Goal: Transaction & Acquisition: Purchase product/service

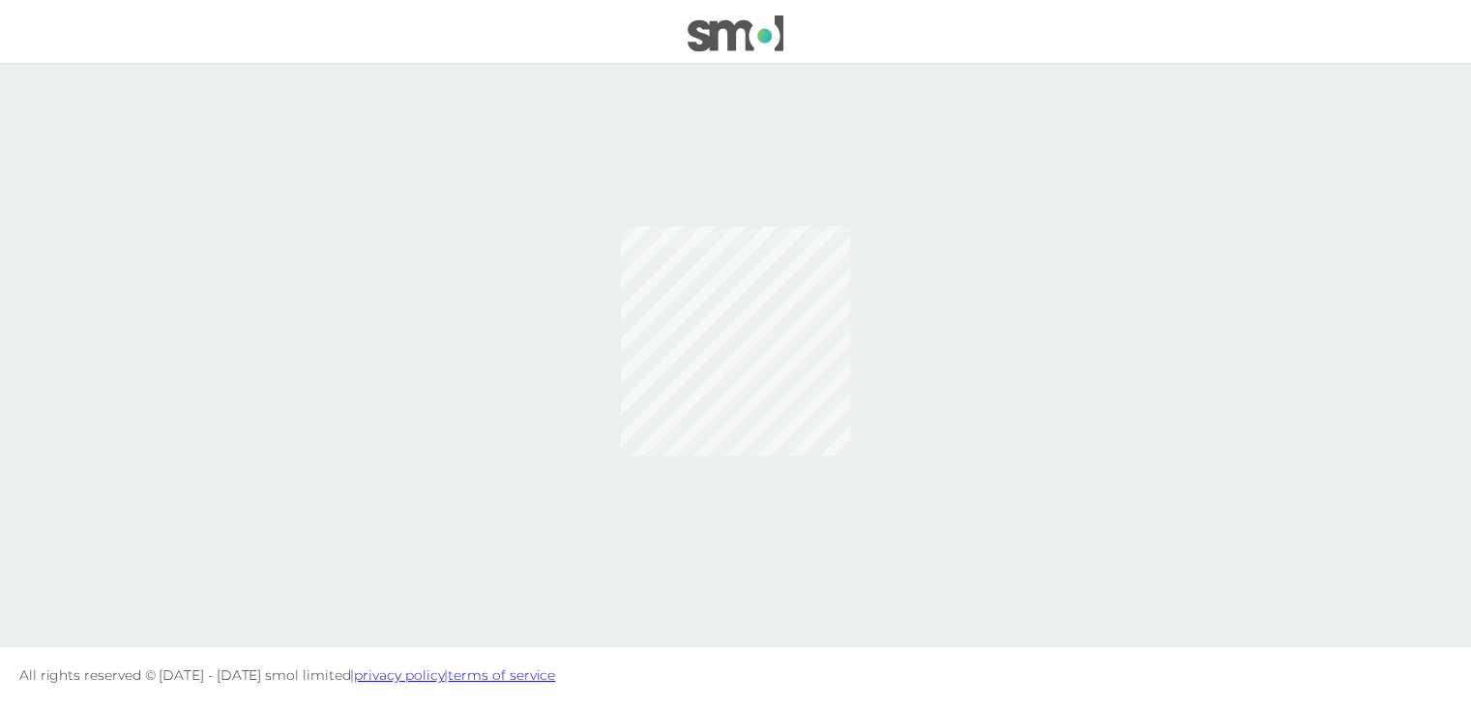
scroll to position [0, 0]
click input "Email"
type input "rfwelfle3@googlemail.com"
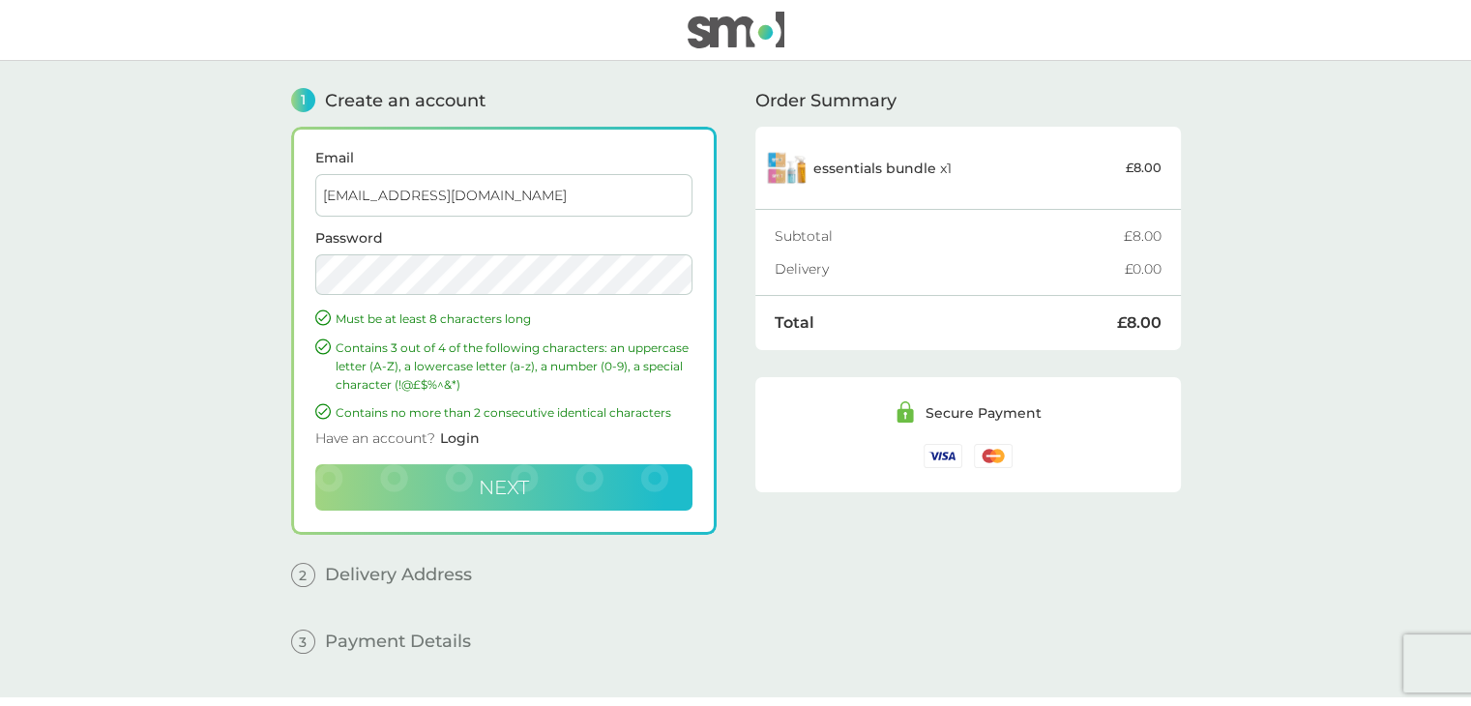
click at [528, 483] on span "Next" at bounding box center [504, 487] width 50 height 23
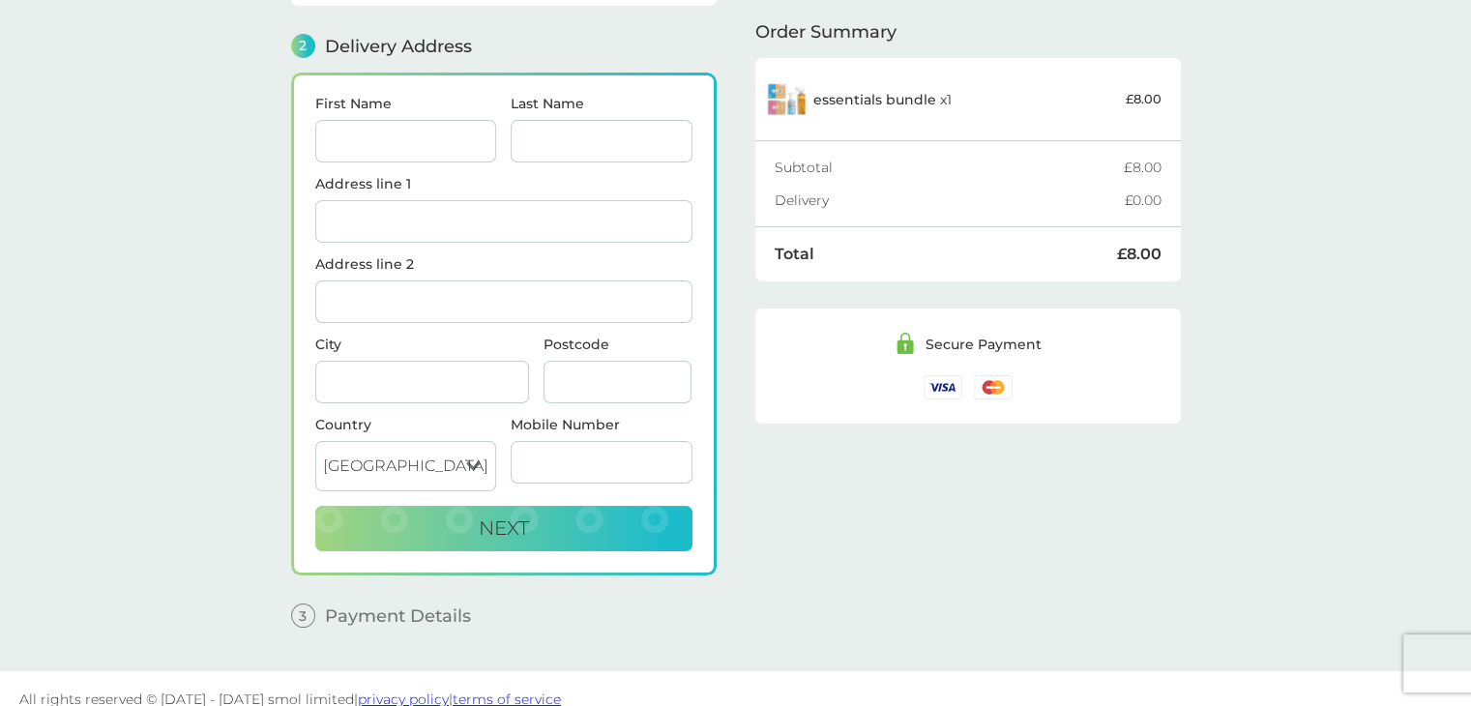
scroll to position [236, 0]
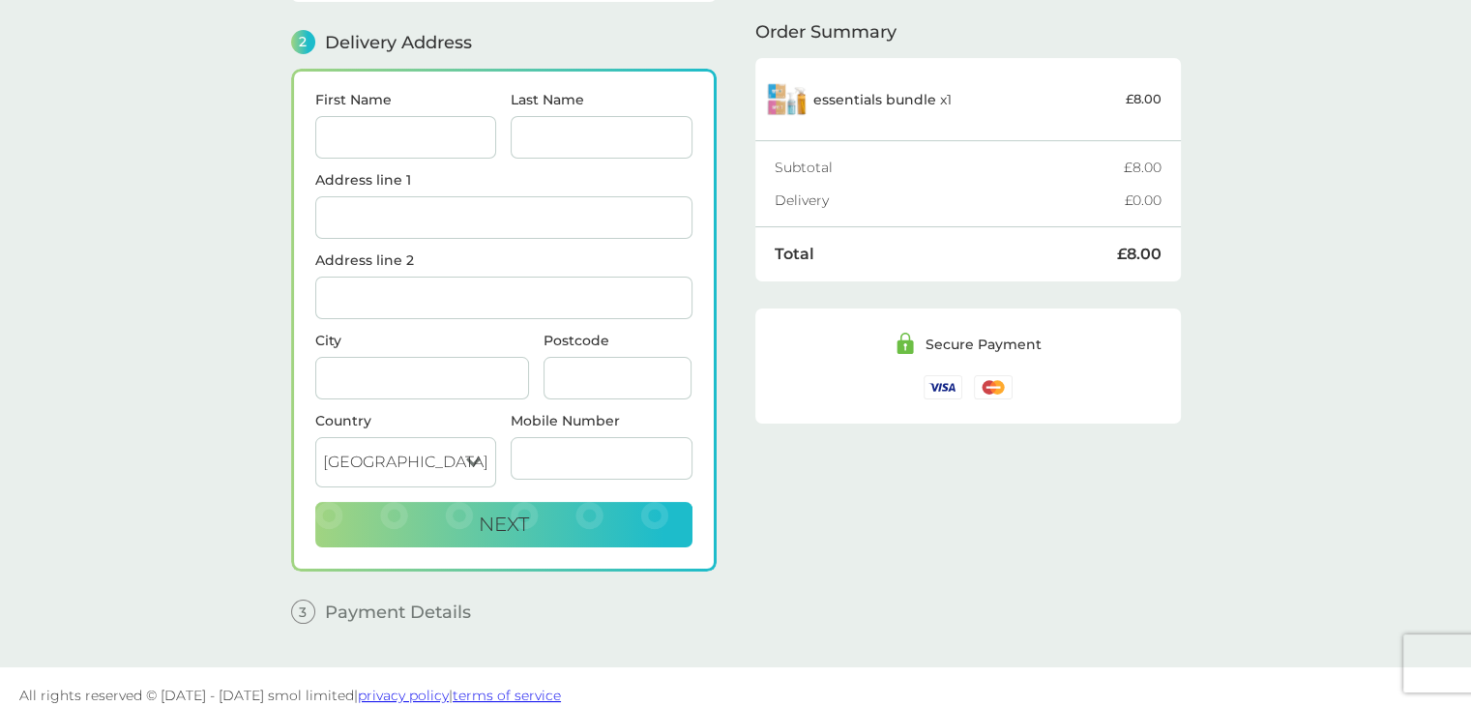
click at [437, 147] on input "First Name" at bounding box center [406, 137] width 182 height 43
type input "[PERSON_NAME]"
type input "Welfle"
type input "5 Hollytree Road"
type input "Plumley"
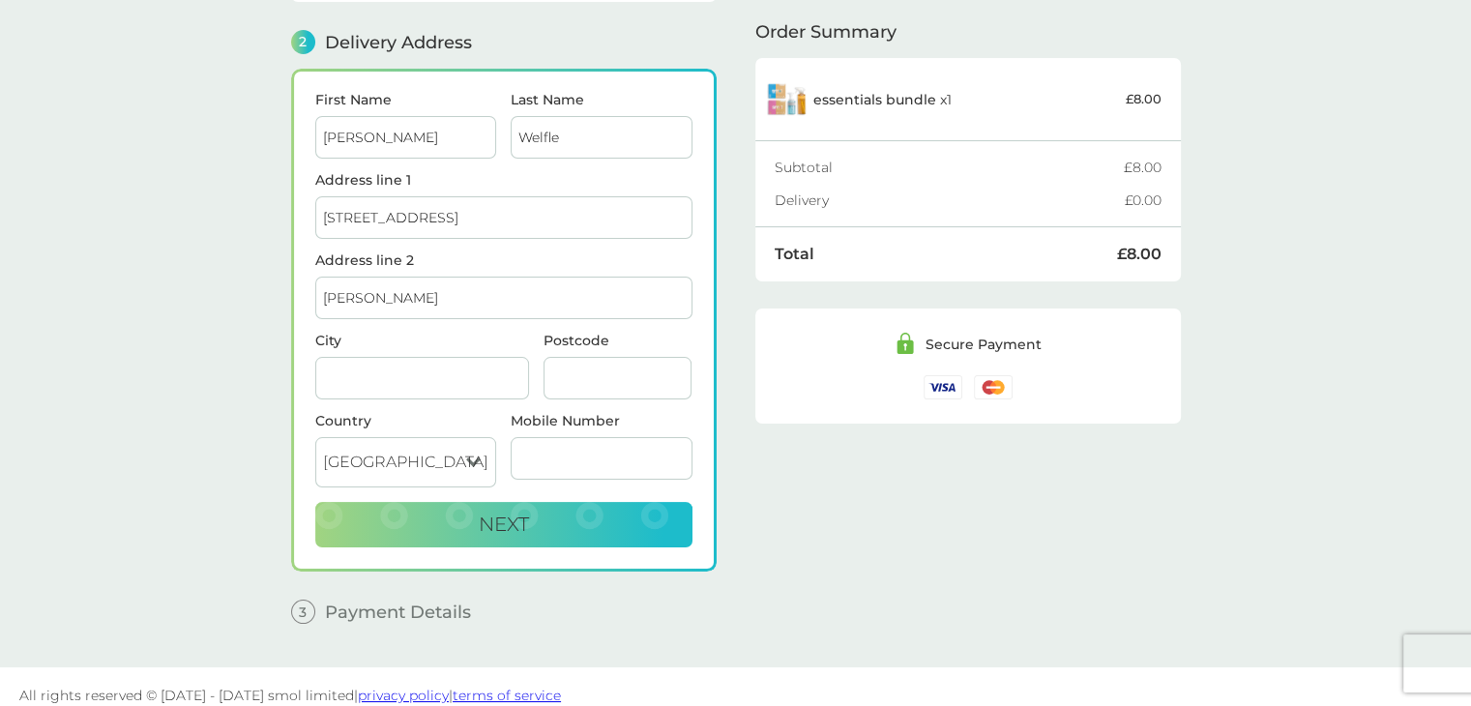
type input "Knutsford"
type input "WA16 0UJ"
type input "07904441983"
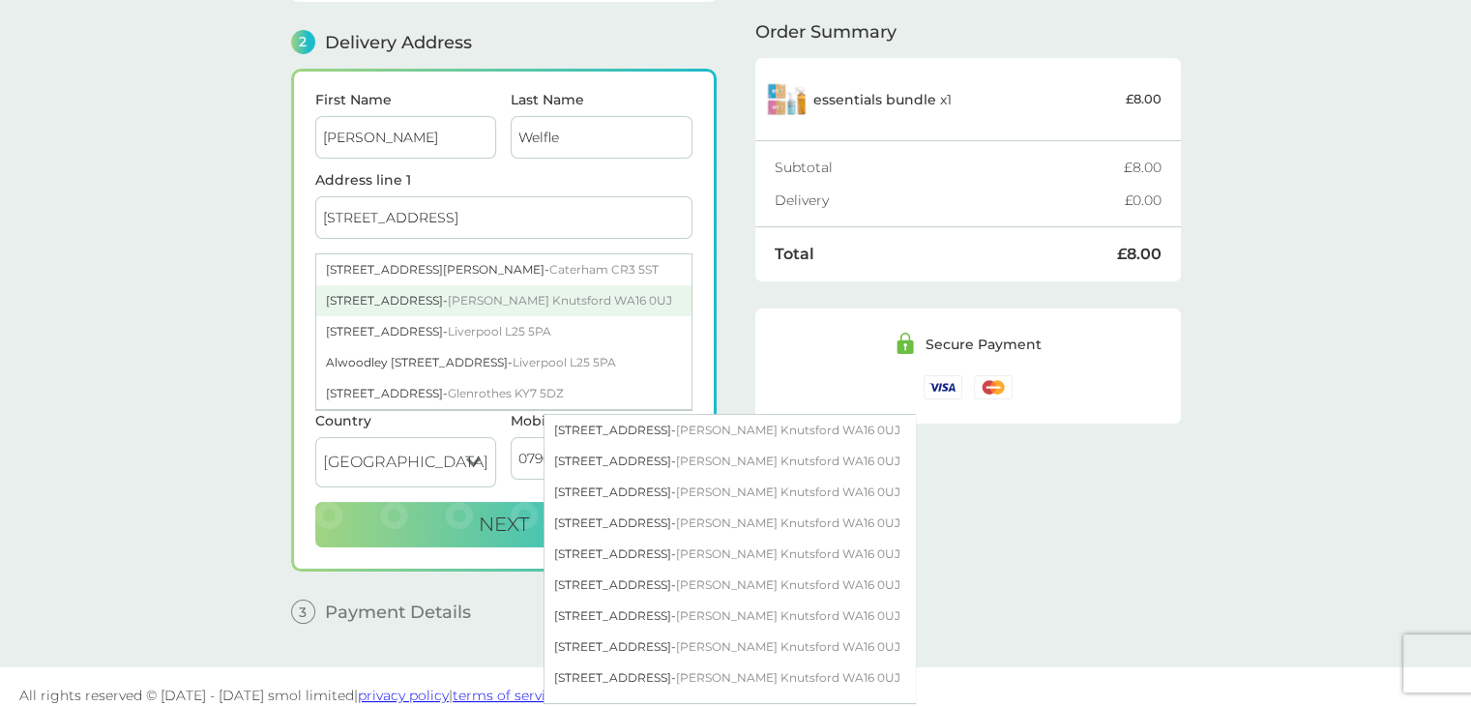
click at [433, 303] on div "5 Hollytree Road - Plumley Knutsford WA16 0UJ" at bounding box center [503, 300] width 375 height 31
type input "[STREET_ADDRESS][PERSON_NAME]"
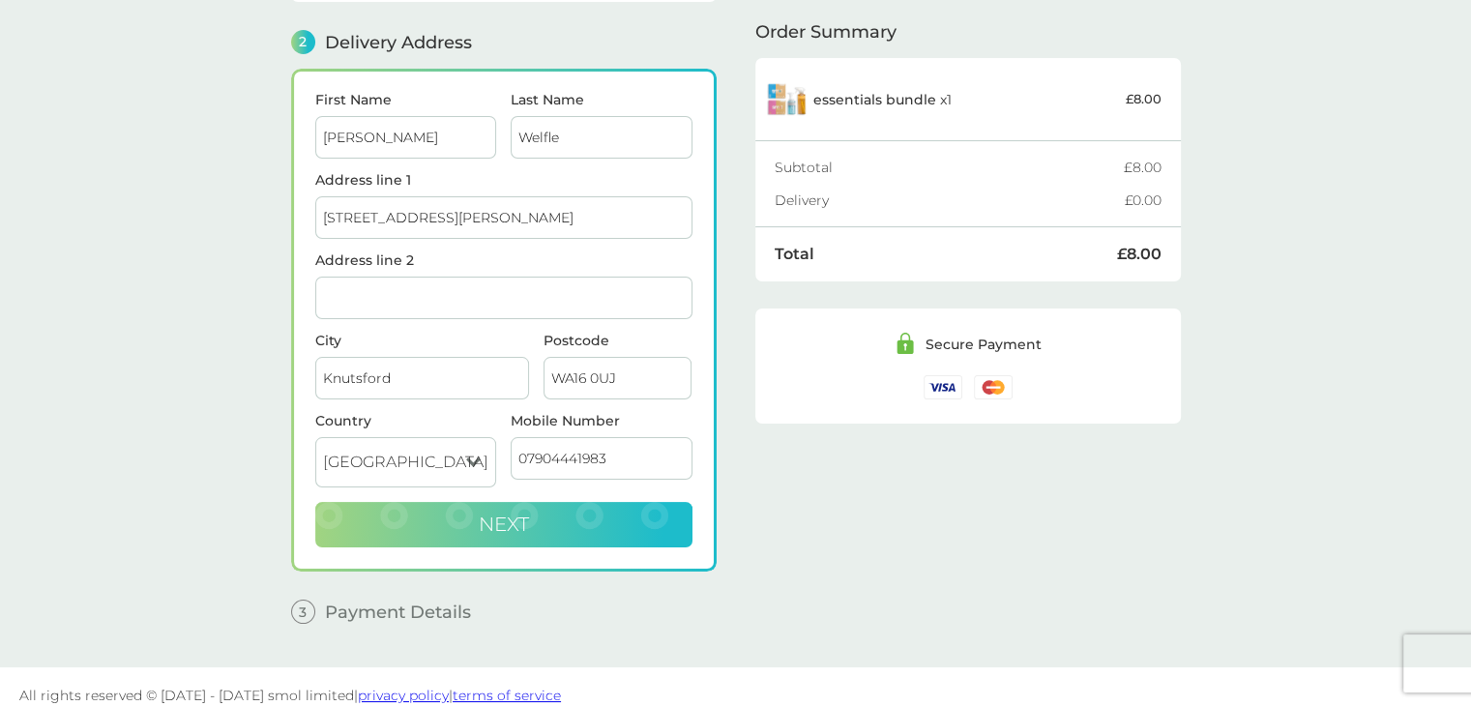
click at [544, 515] on button "Next" at bounding box center [503, 525] width 377 height 46
checkbox input "true"
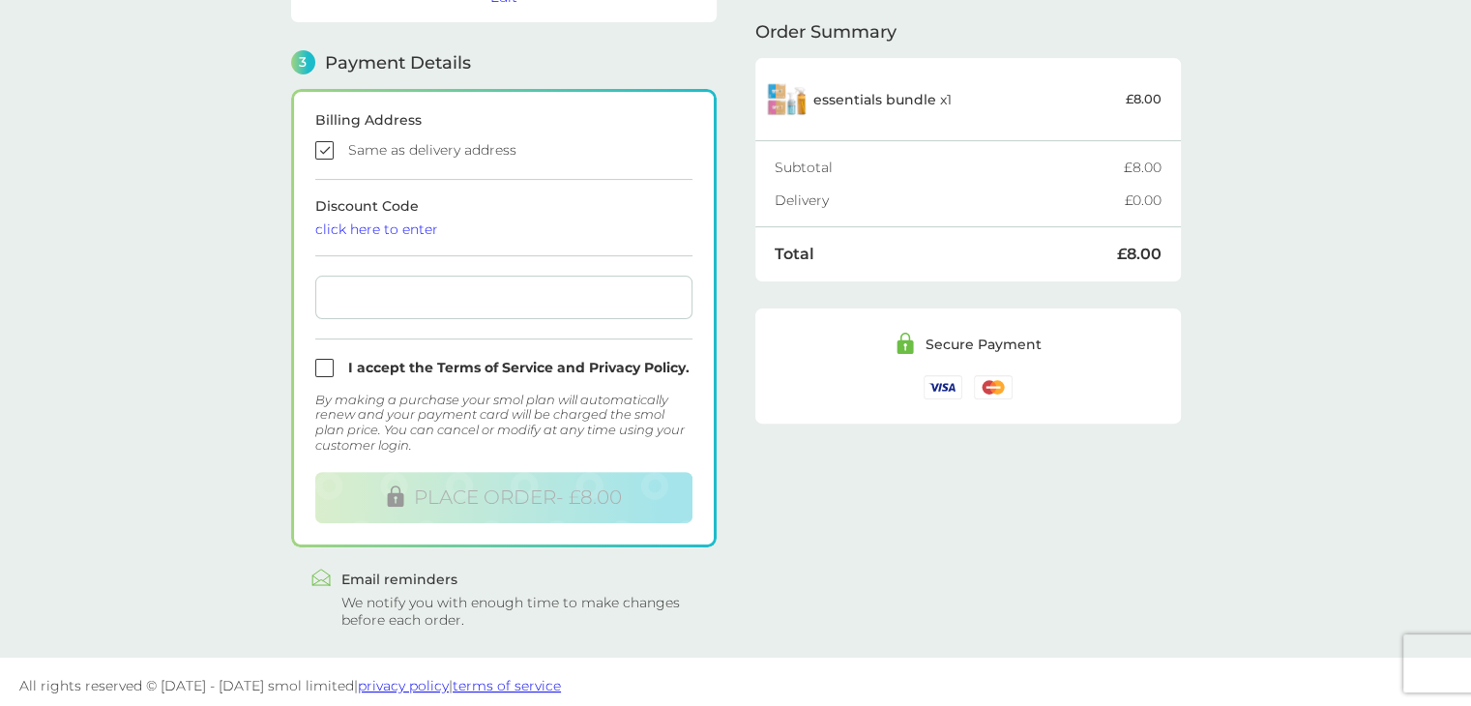
scroll to position [517, 0]
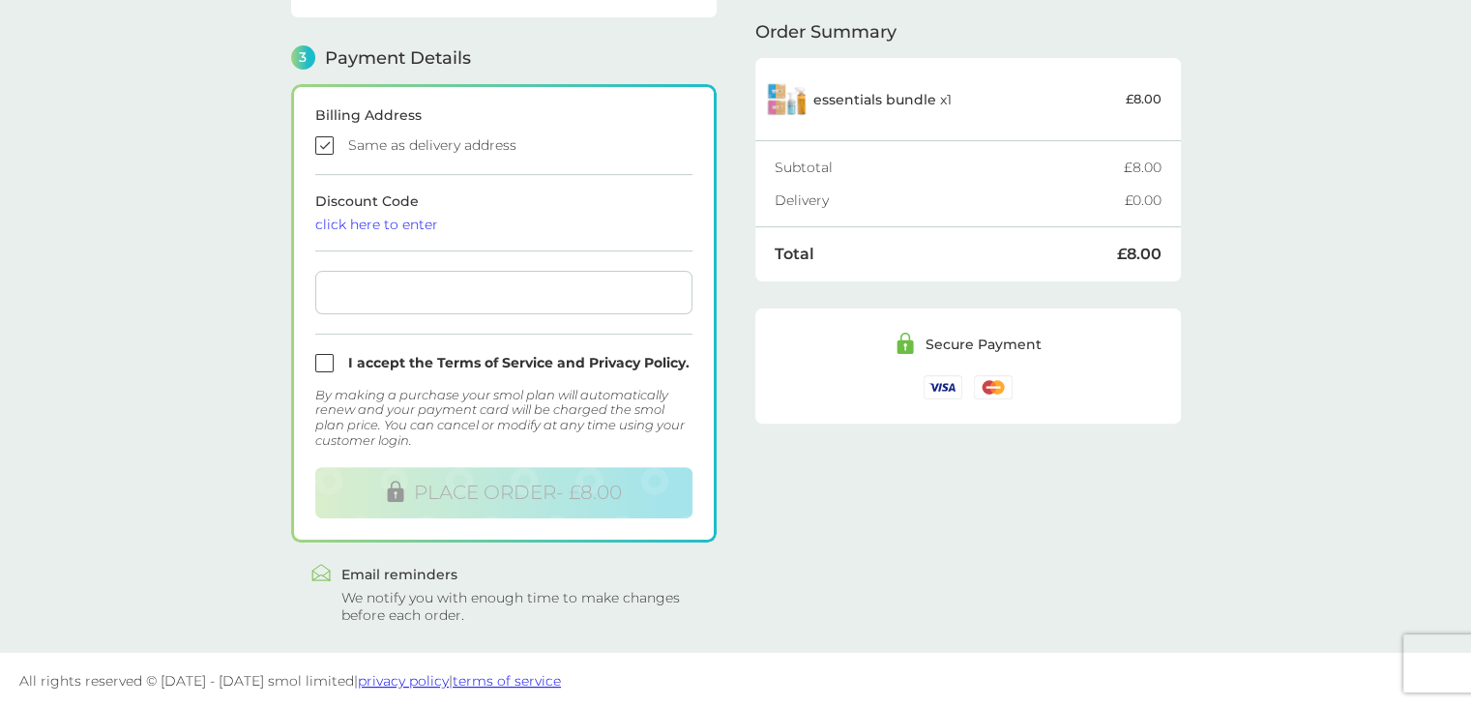
click at [331, 358] on input "checkbox" at bounding box center [503, 363] width 377 height 18
checkbox input "true"
click at [222, 569] on main "1 Create an account rfwelfle3@googlemail.com Edit 2 Delivery Address Rebecca We…" at bounding box center [735, 98] width 1471 height 1109
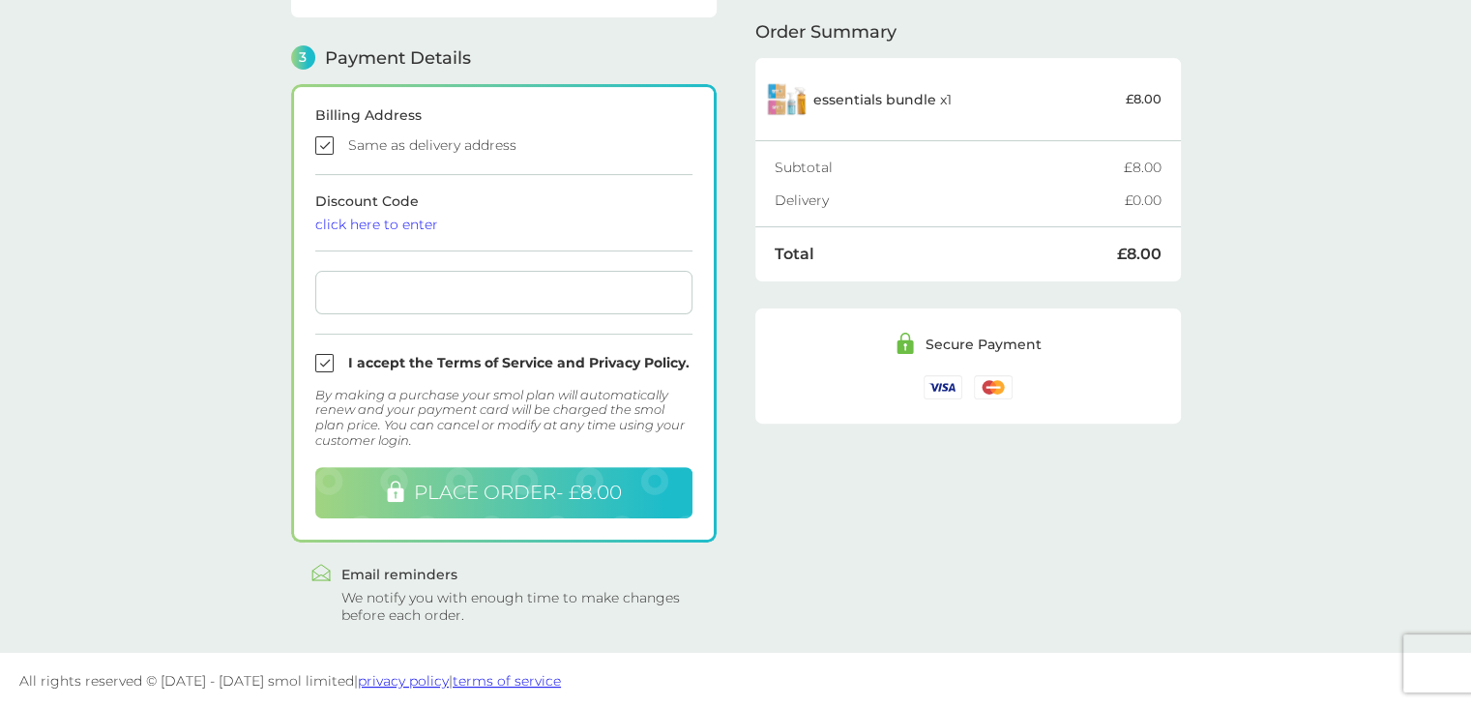
click at [551, 488] on span "PLACE ORDER - £8.00" at bounding box center [518, 492] width 208 height 23
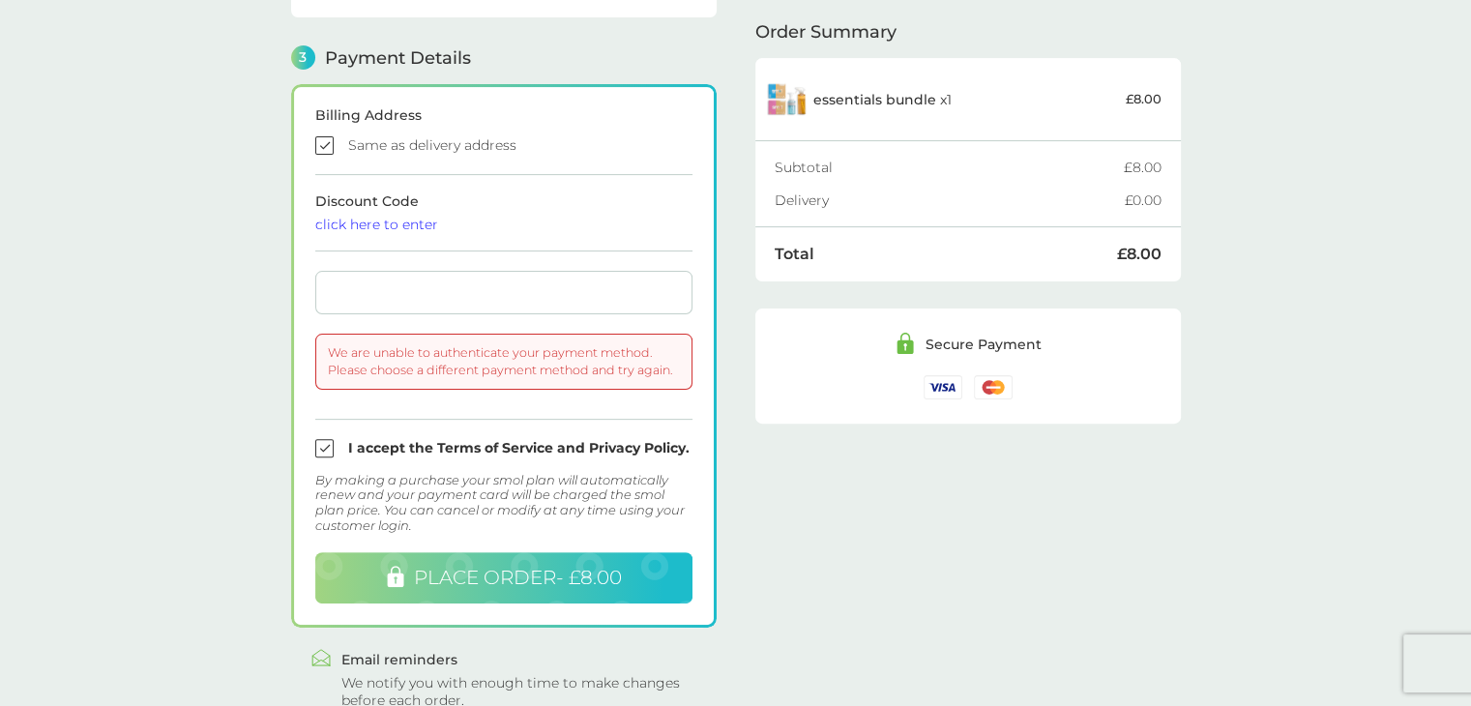
click at [715, 233] on div "Billing Address Same as delivery address Discount Code click here to enter We a…" at bounding box center [503, 355] width 425 height 543
click at [371, 277] on div at bounding box center [503, 293] width 377 height 44
click at [620, 224] on div "click here to enter" at bounding box center [503, 225] width 377 height 14
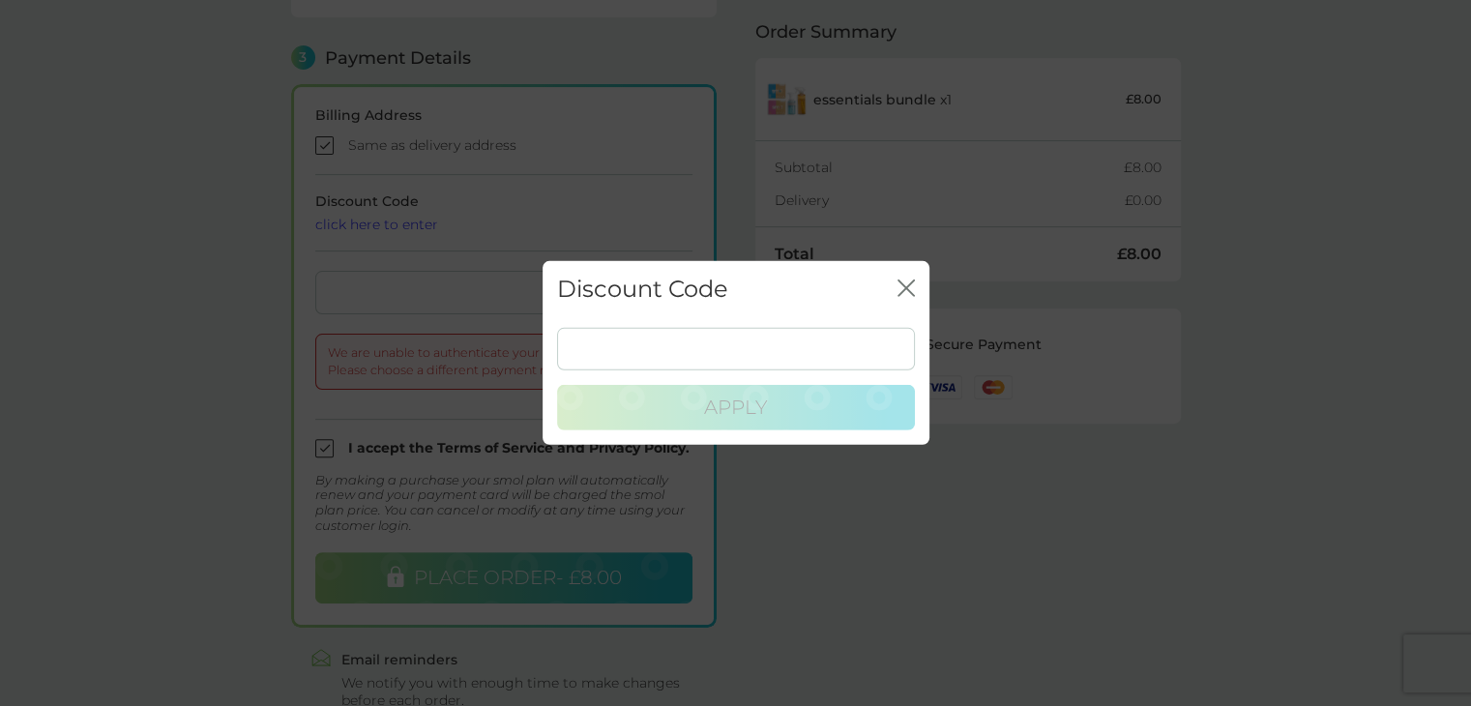
click at [909, 285] on icon "close" at bounding box center [910, 287] width 8 height 15
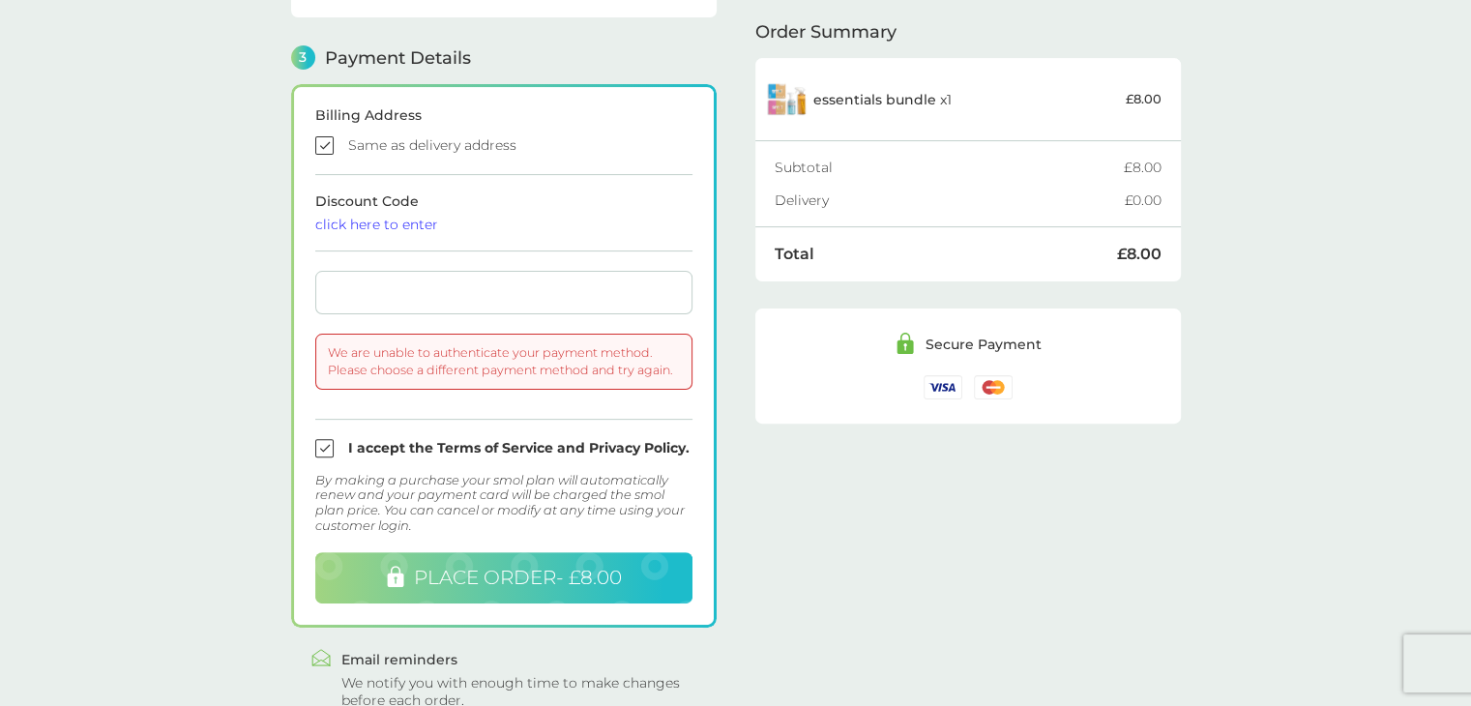
click at [504, 566] on span "PLACE ORDER - £8.00" at bounding box center [518, 577] width 208 height 23
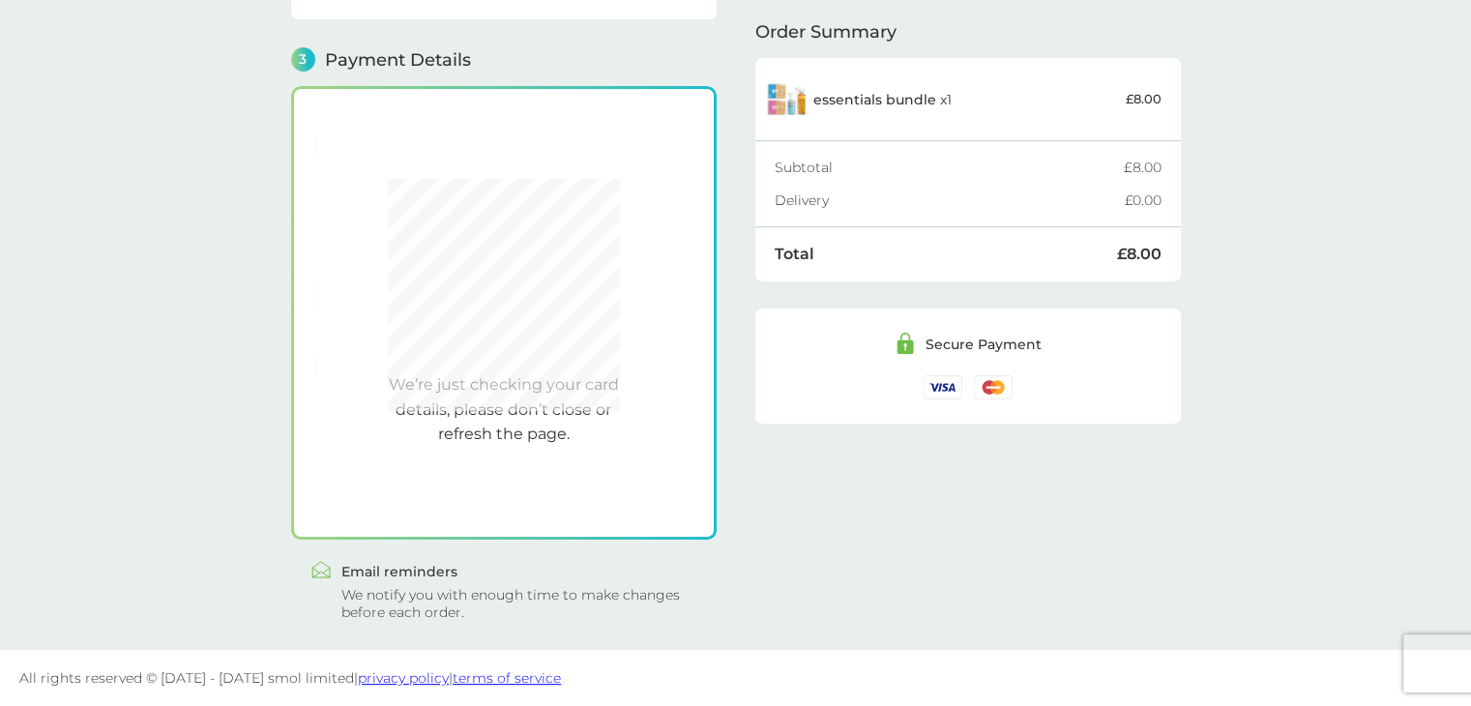
scroll to position [512, 0]
